Goal: Check status: Check status

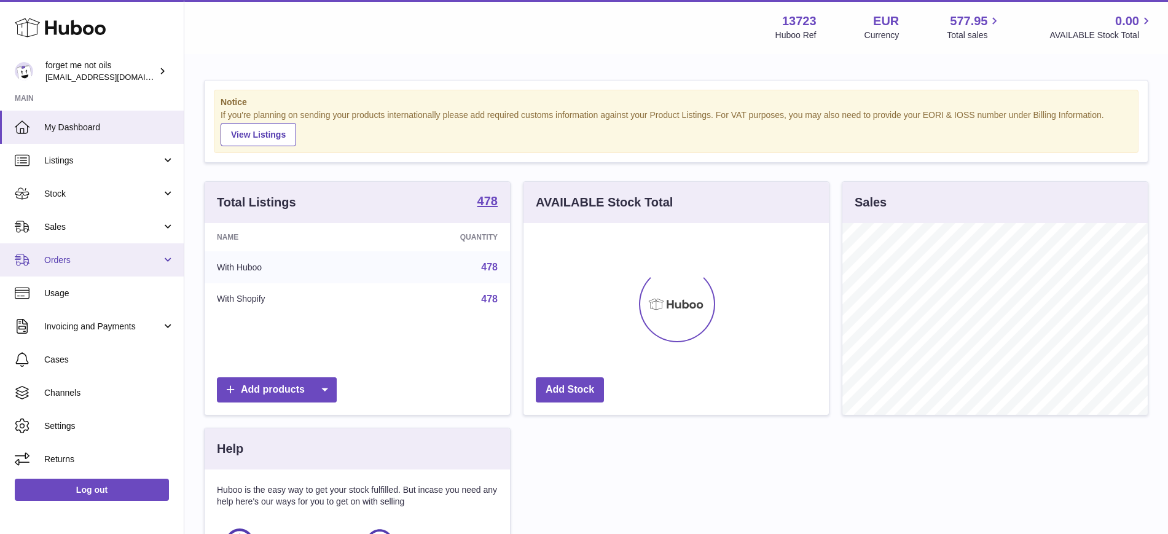
scroll to position [192, 305]
click at [144, 254] on span "Orders" at bounding box center [102, 260] width 117 height 12
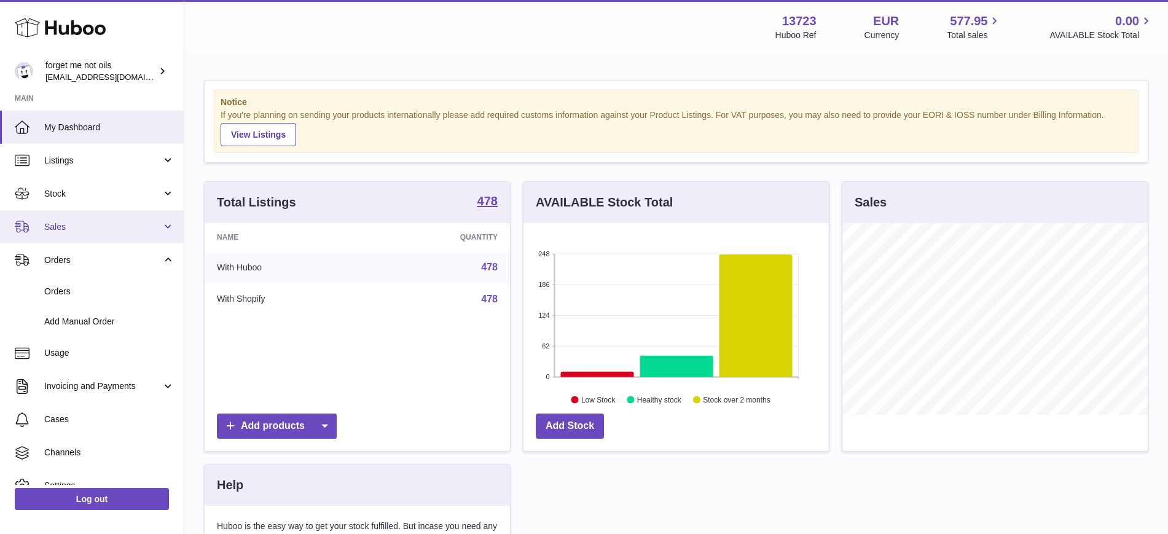
click at [114, 237] on link "Sales" at bounding box center [92, 226] width 184 height 33
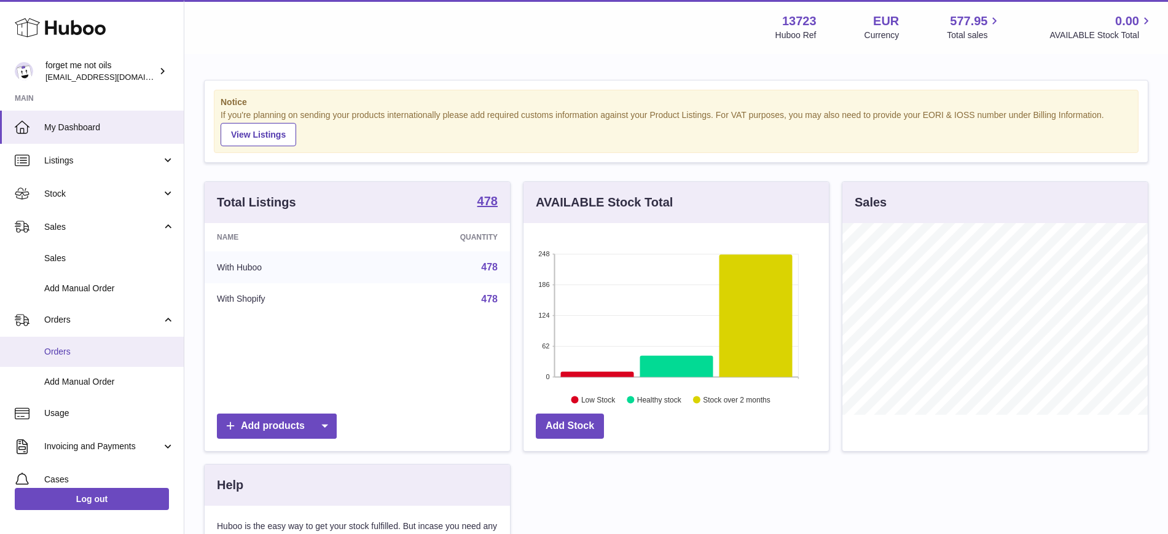
click at [84, 342] on link "Orders" at bounding box center [92, 352] width 184 height 30
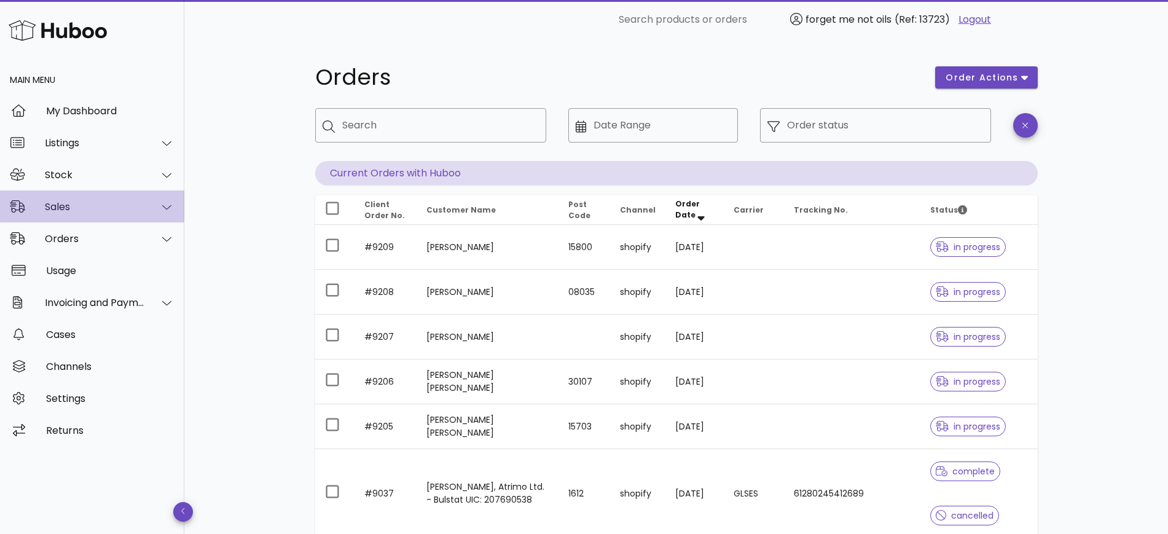
click at [72, 200] on div "Sales" at bounding box center [92, 206] width 184 height 32
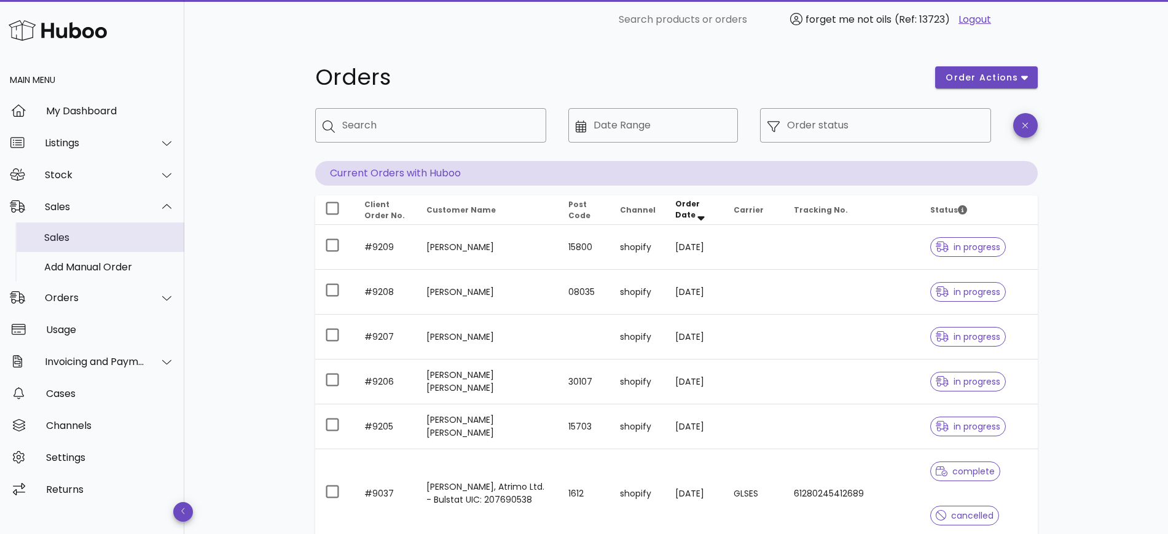
click at [84, 232] on div "Sales" at bounding box center [109, 238] width 130 height 12
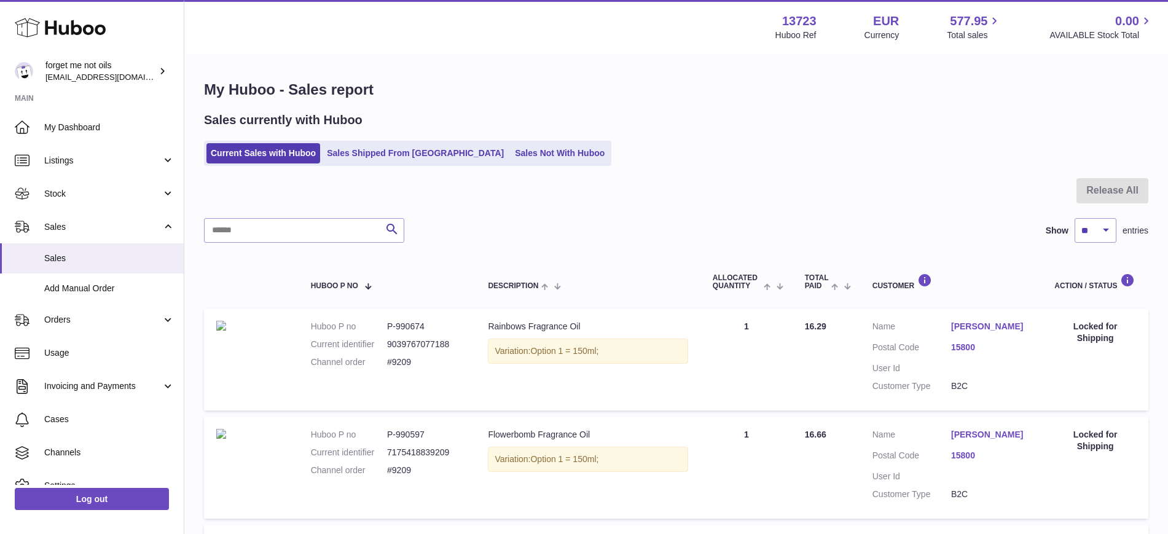
click at [522, 157] on link "Sales Not With Huboo" at bounding box center [560, 153] width 98 height 20
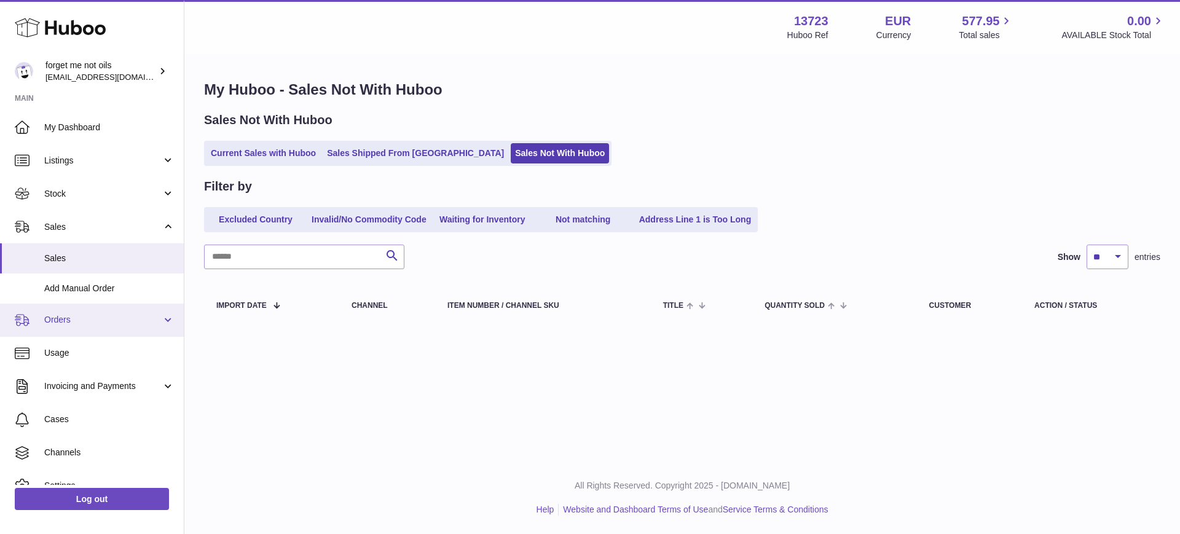
click at [93, 316] on span "Orders" at bounding box center [102, 320] width 117 height 12
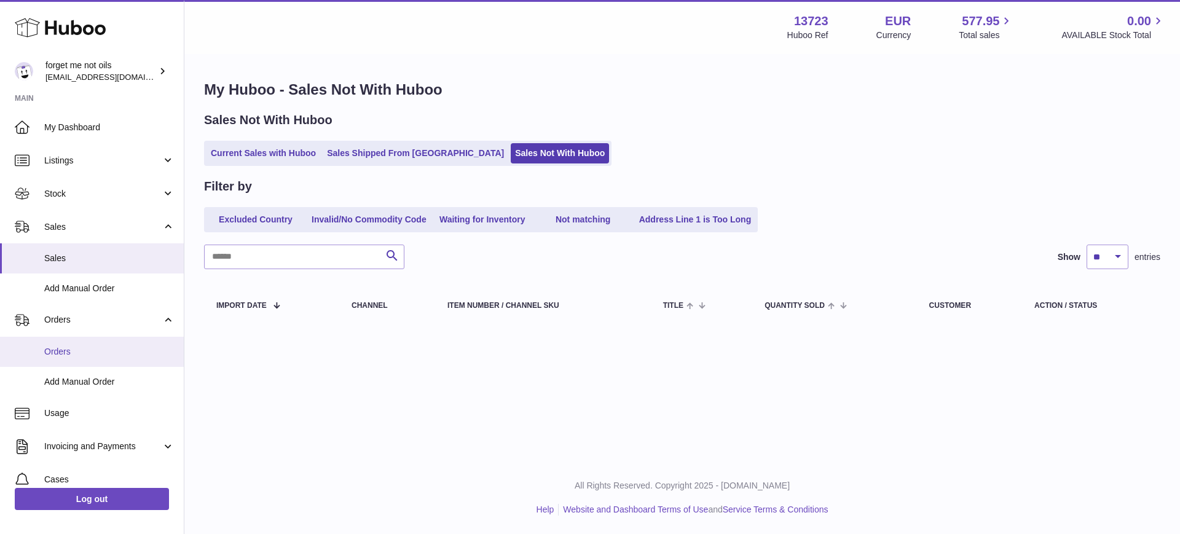
click at [96, 351] on span "Orders" at bounding box center [109, 352] width 130 height 12
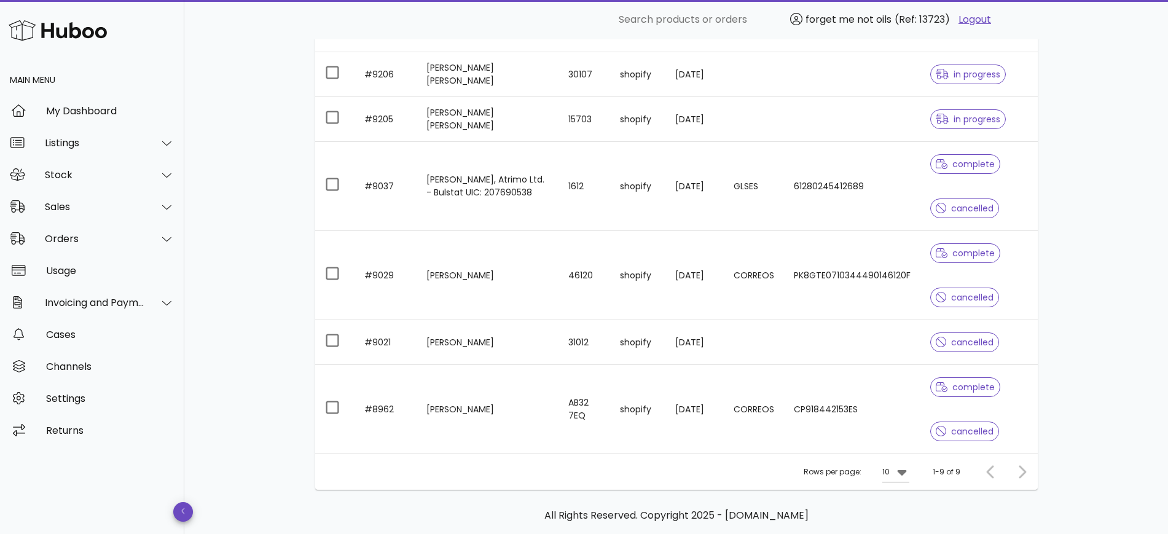
scroll to position [363, 0]
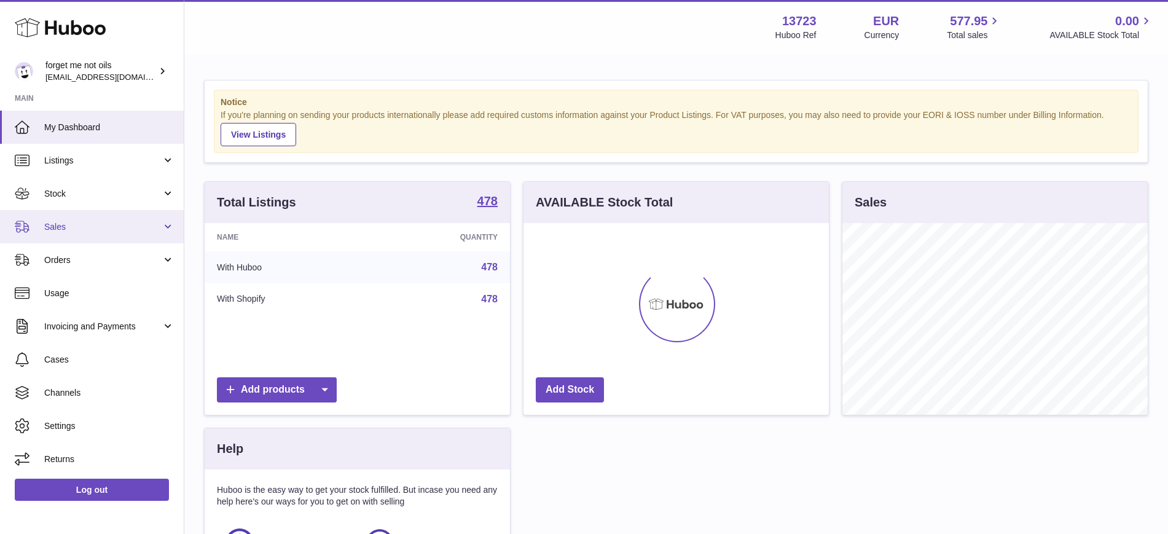
scroll to position [192, 305]
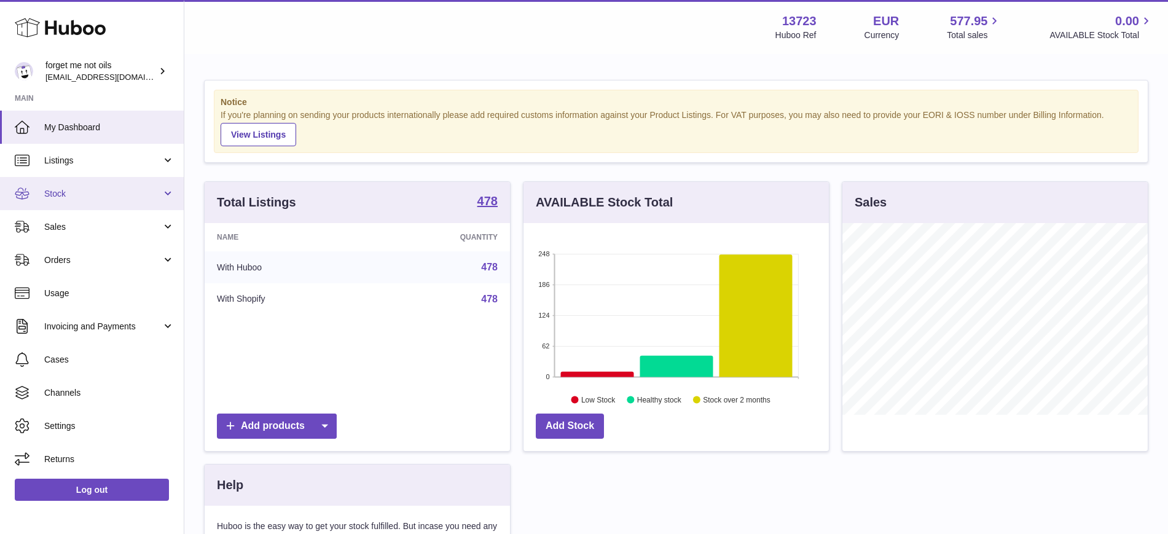
click at [170, 186] on link "Stock" at bounding box center [92, 193] width 184 height 33
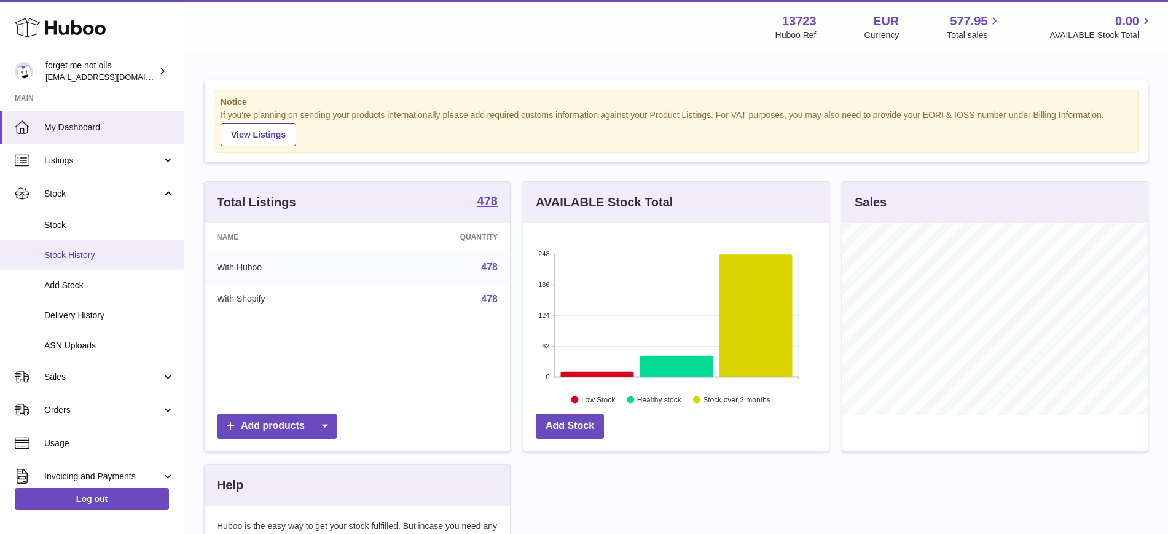
click at [110, 261] on link "Stock History" at bounding box center [92, 255] width 184 height 30
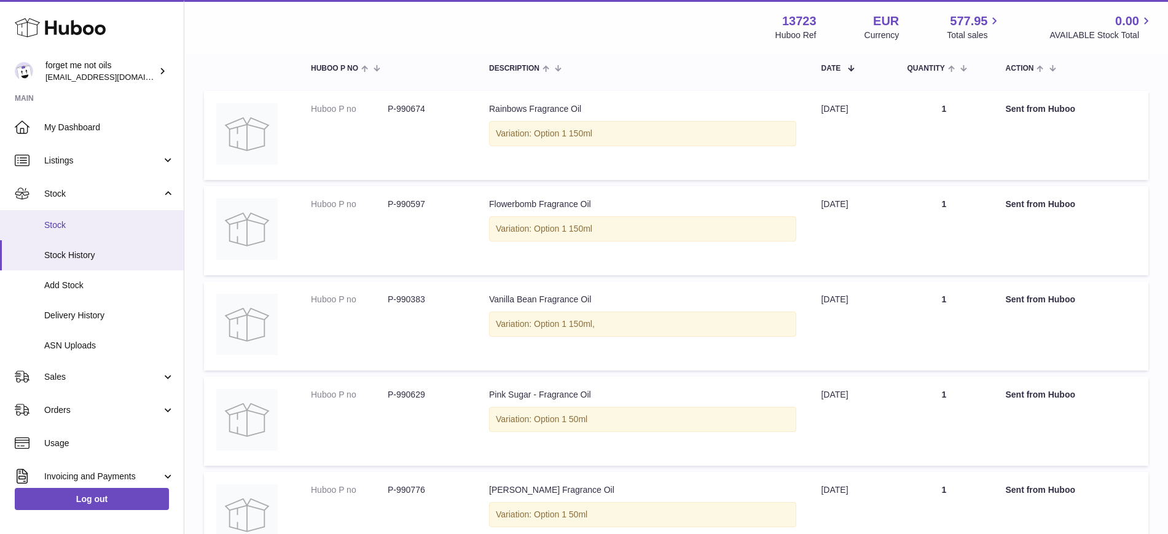
scroll to position [79, 0]
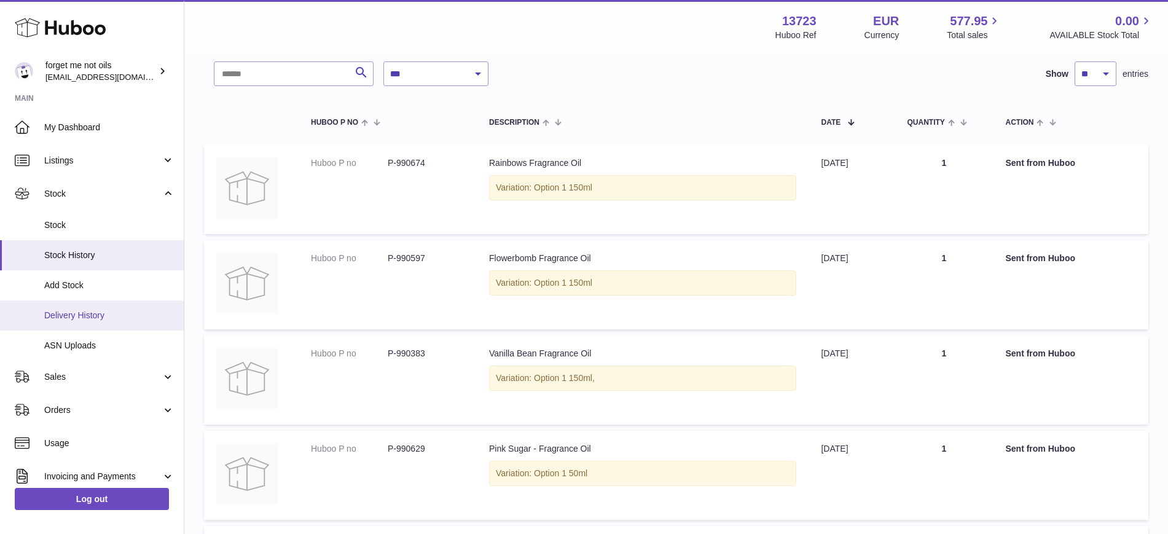
click at [100, 319] on span "Delivery History" at bounding box center [109, 316] width 130 height 12
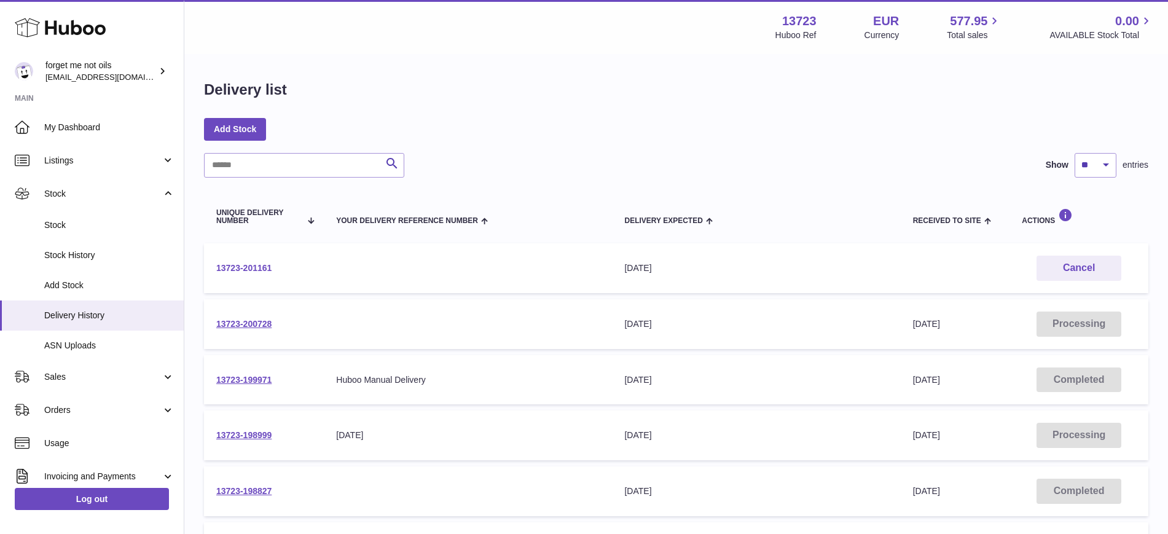
click at [255, 265] on link "13723-201161" at bounding box center [243, 268] width 55 height 10
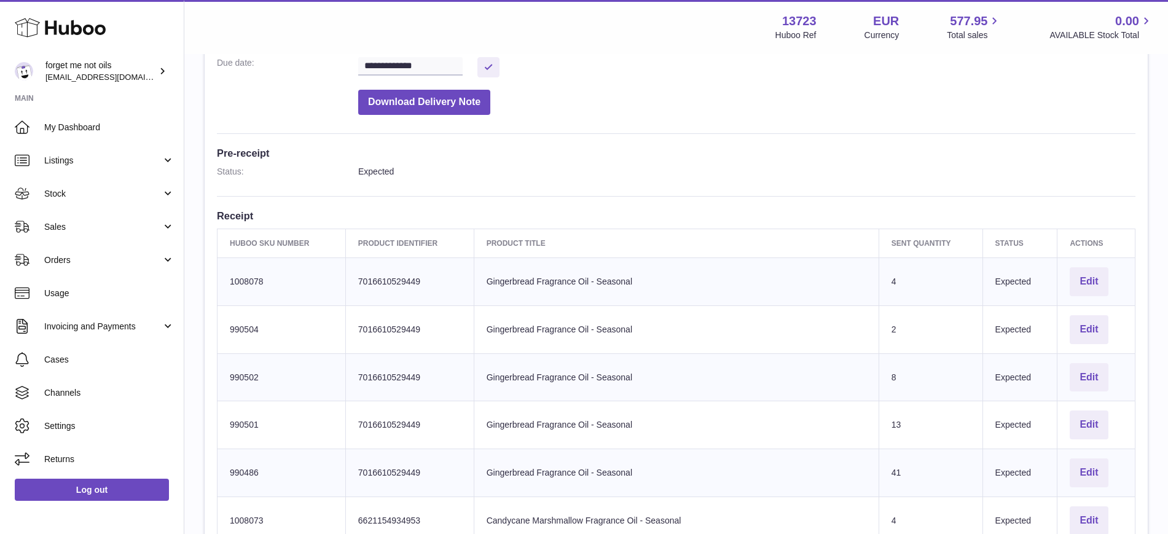
scroll to position [461, 0]
